Goal: Communication & Community: Answer question/provide support

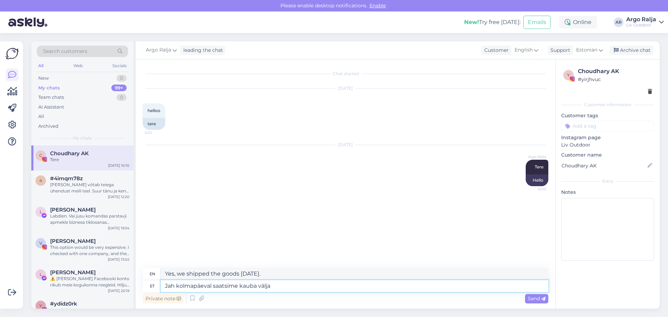
drag, startPoint x: 299, startPoint y: 289, endPoint x: 159, endPoint y: 286, distance: 140.5
click at [160, 287] on div "et Jah kolmapäeval saatsime kauba välja" at bounding box center [346, 286] width 406 height 12
type textarea "T"
drag, startPoint x: 214, startPoint y: 286, endPoint x: 137, endPoint y: 286, distance: 76.9
click at [137, 286] on div "Chat started [DATE] helloo 0:32 tere [DATE] Argo Ralja Tere 10:10 Hello en We w…" at bounding box center [345, 183] width 419 height 249
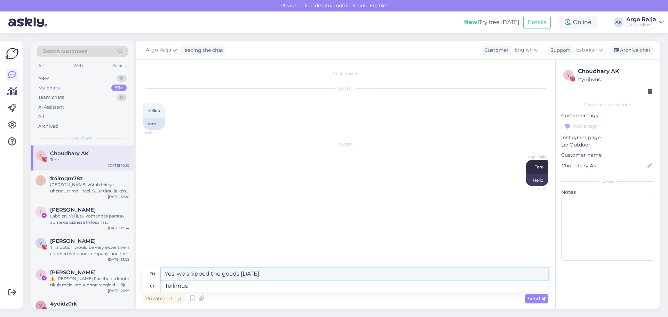
drag, startPoint x: 200, startPoint y: 273, endPoint x: 159, endPoint y: 272, distance: 40.7
click at [157, 273] on div "en Order" at bounding box center [346, 274] width 406 height 12
drag, startPoint x: 223, startPoint y: 290, endPoint x: 164, endPoint y: 290, distance: 58.8
click at [164, 290] on textarea "Tellimus" at bounding box center [354, 286] width 387 height 12
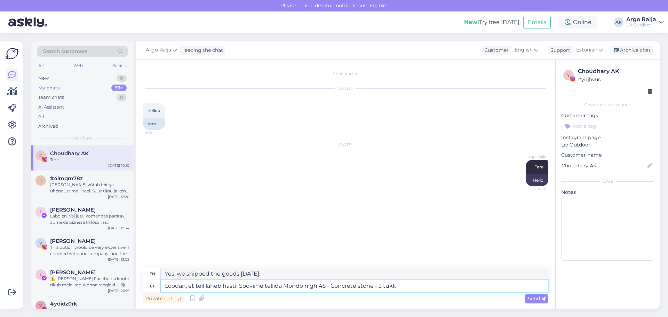
type textarea "Loodan, et teil läheb hästi! Soovime tellida Mondo high 45 - Concrete stone - 3…"
click at [348, 273] on textarea "I hope you are doing well! We would like to order Mondo high 45 - Concrete ston…" at bounding box center [354, 274] width 387 height 12
drag, startPoint x: 423, startPoint y: 272, endPoint x: 160, endPoint y: 275, distance: 262.2
click at [160, 275] on div "en I hope you are doing well! We would like to order Mondo high 45 Concrete sto…" at bounding box center [346, 274] width 406 height 12
type textarea "I hope you are doing well! We would like to order Mondo high 45 Concrete stone …"
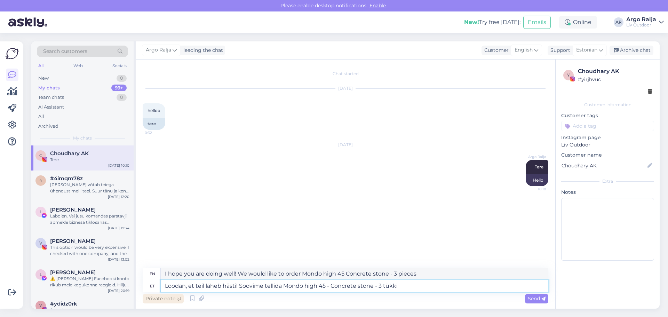
drag, startPoint x: 422, startPoint y: 287, endPoint x: 144, endPoint y: 296, distance: 278.4
click at [144, 296] on div "en I hope you are doing well! We would like to order Mondo high 45 Concrete sto…" at bounding box center [346, 286] width 406 height 37
type textarea "Tänan teavitamast, saatsime kauba eile välja."
drag, startPoint x: 357, startPoint y: 274, endPoint x: 151, endPoint y: 280, distance: 206.0
click at [151, 280] on div "en Thank you for letting us know, we shipped the goods [DATE]. et Tänan teavita…" at bounding box center [346, 280] width 406 height 24
